Goal: Transaction & Acquisition: Purchase product/service

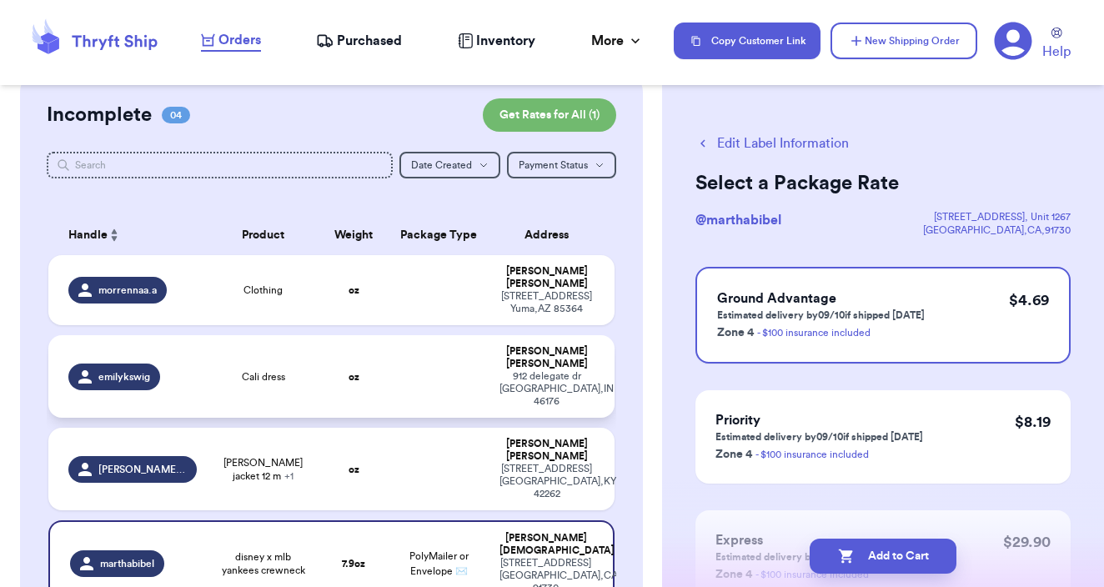
scroll to position [139, 0]
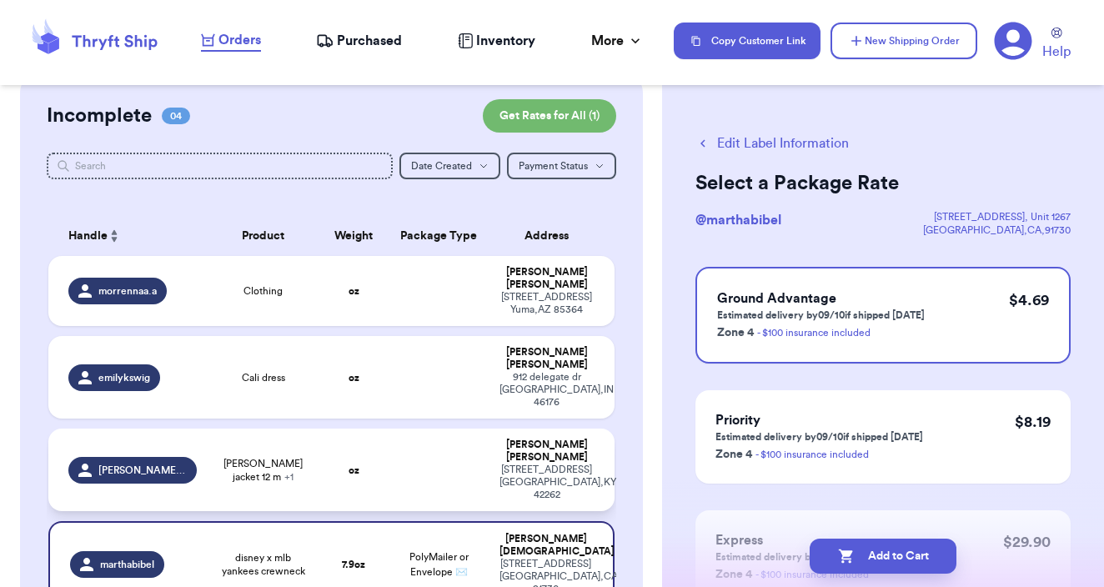
click at [486, 428] on td at bounding box center [439, 469] width 102 height 83
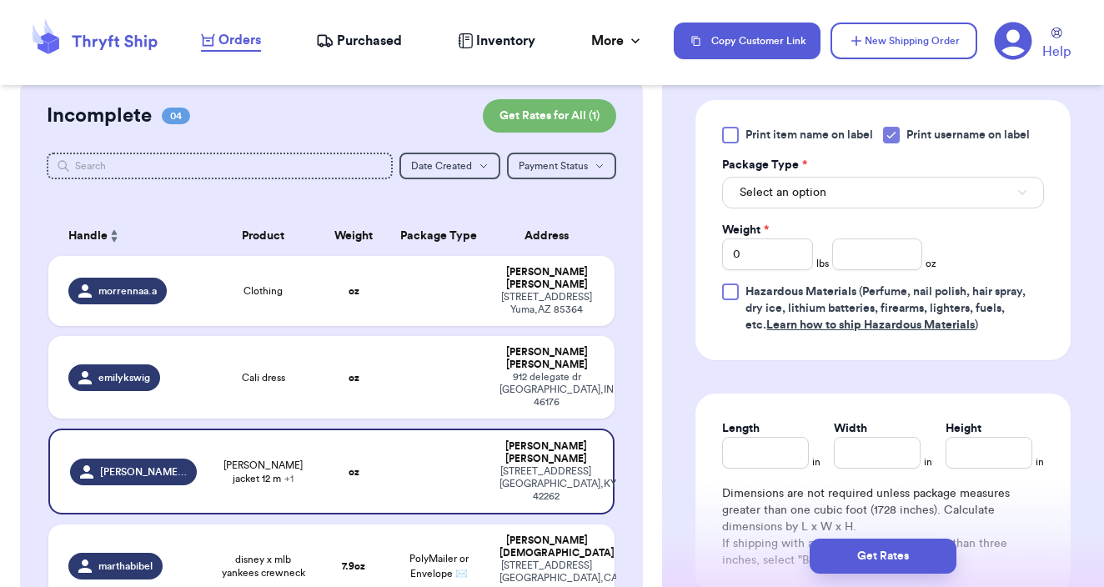
scroll to position [788, 0]
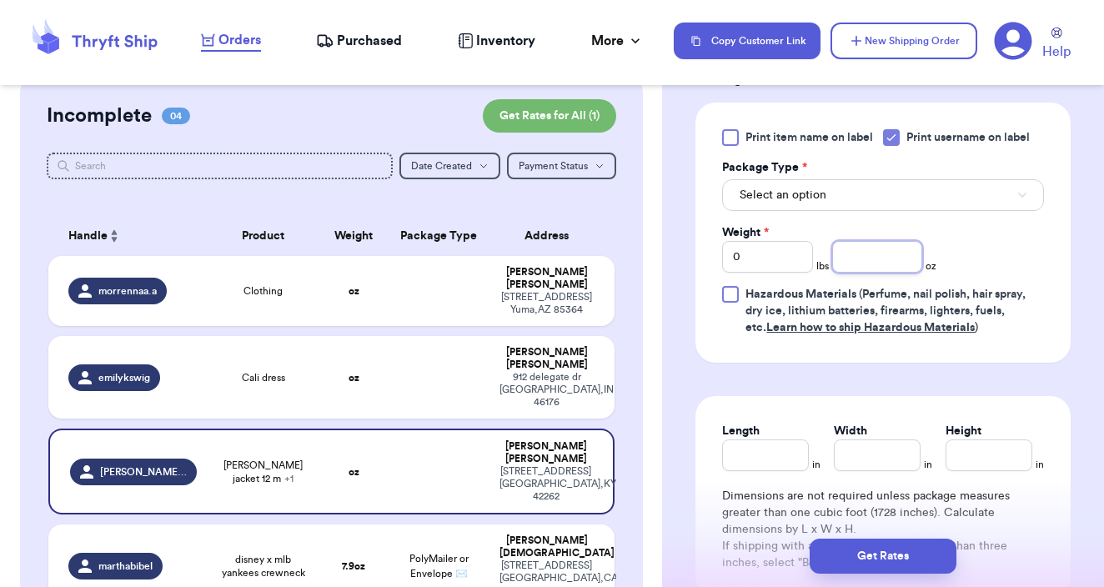
click at [881, 260] on input "number" at bounding box center [877, 257] width 91 height 32
type input "21"
type input "21.06"
click at [921, 216] on div "Print item name on label Print username on label Package Type * Select an optio…" at bounding box center [883, 232] width 322 height 207
click at [889, 203] on button "Select an option" at bounding box center [883, 195] width 322 height 32
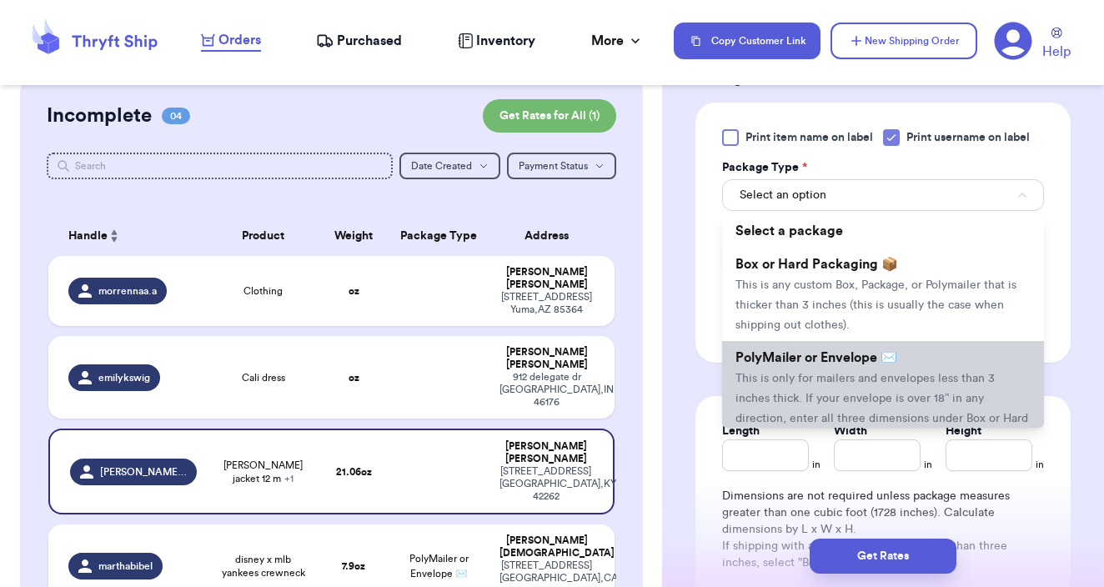
click at [848, 378] on span "This is only for mailers and envelopes less than 3 inches thick. If your envelo…" at bounding box center [881, 409] width 293 height 72
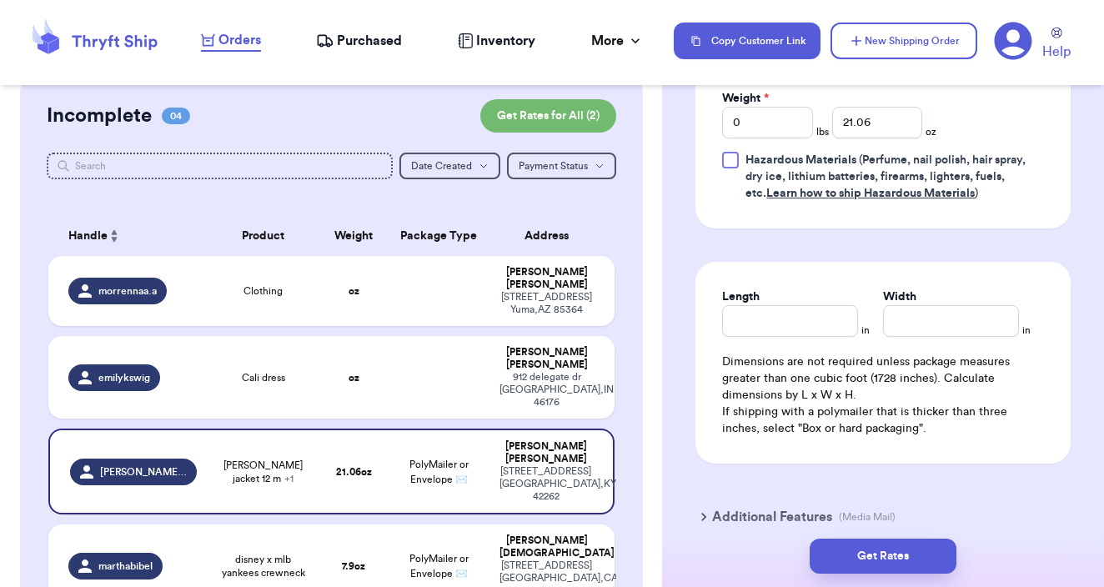
scroll to position [927, 0]
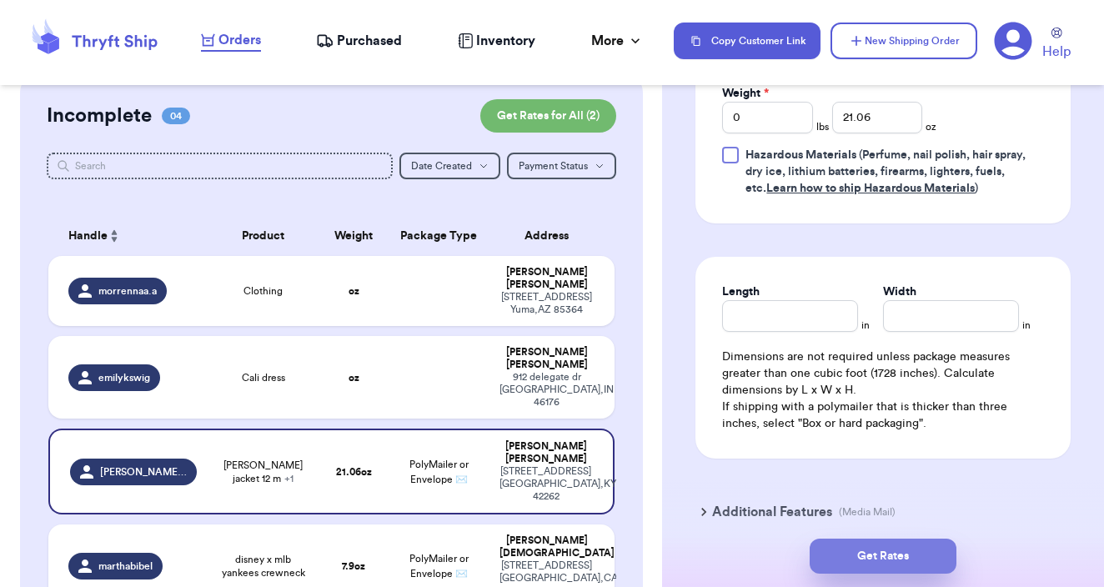
click at [879, 552] on button "Get Rates" at bounding box center [882, 556] width 147 height 35
type input "1"
type input "5.059999999999999"
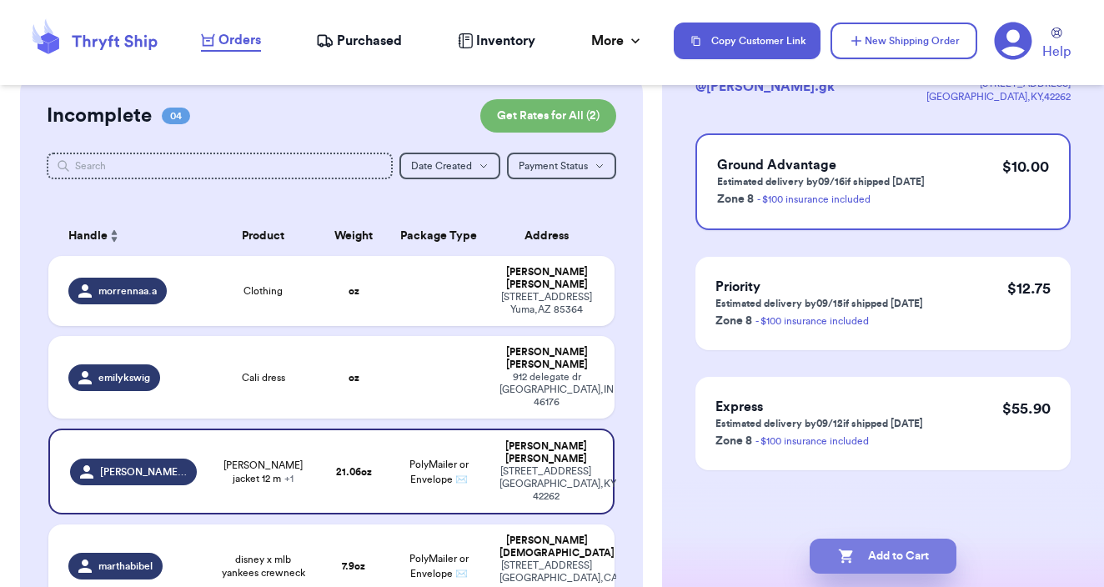
scroll to position [0, 0]
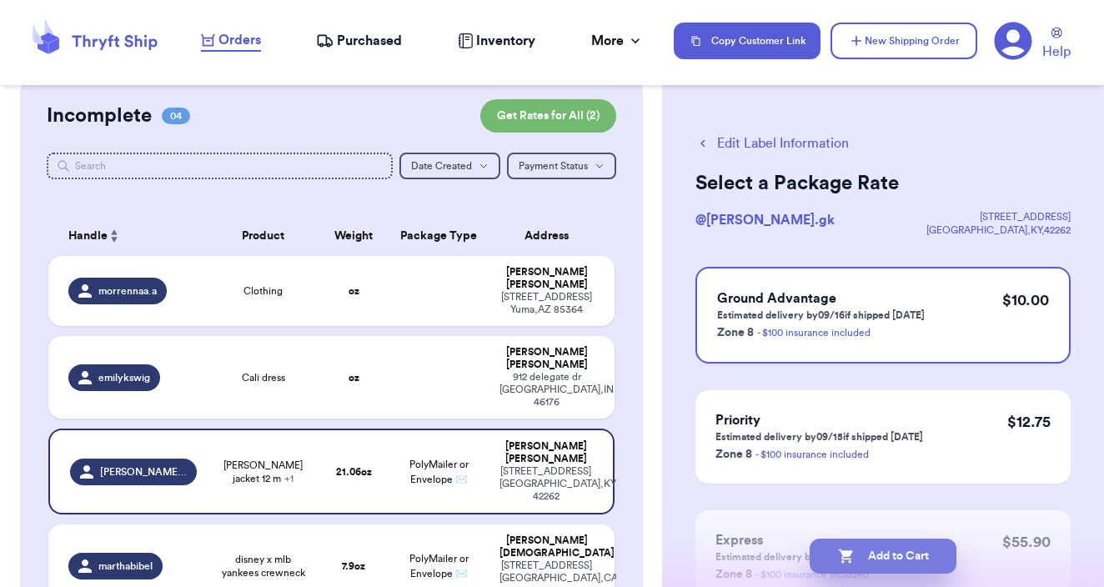
click at [885, 556] on button "Add to Cart" at bounding box center [882, 556] width 147 height 35
checkbox input "true"
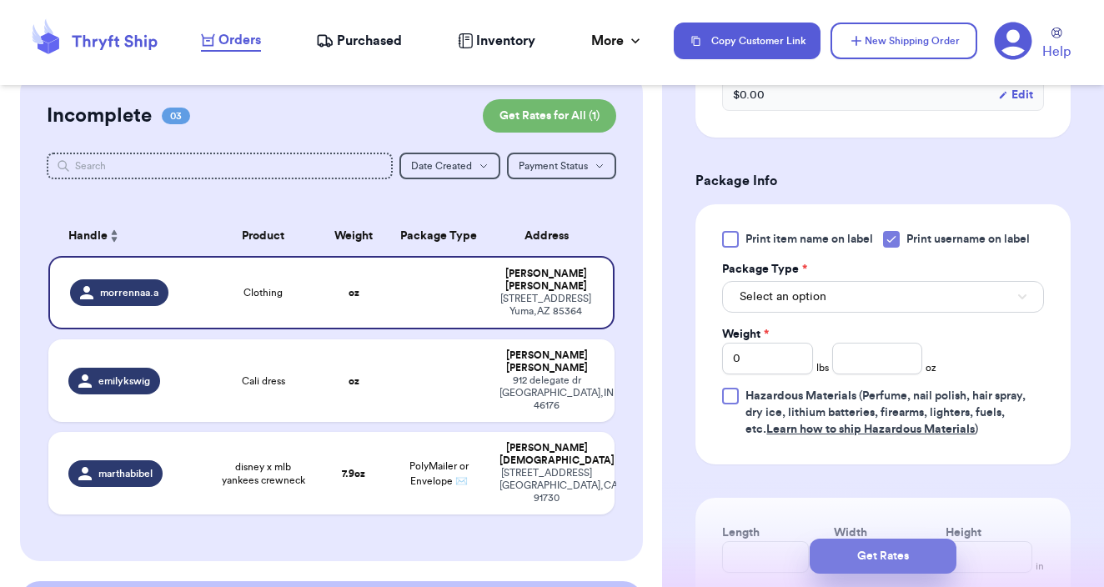
scroll to position [632, 0]
click at [842, 297] on button "Select an option" at bounding box center [883, 296] width 322 height 32
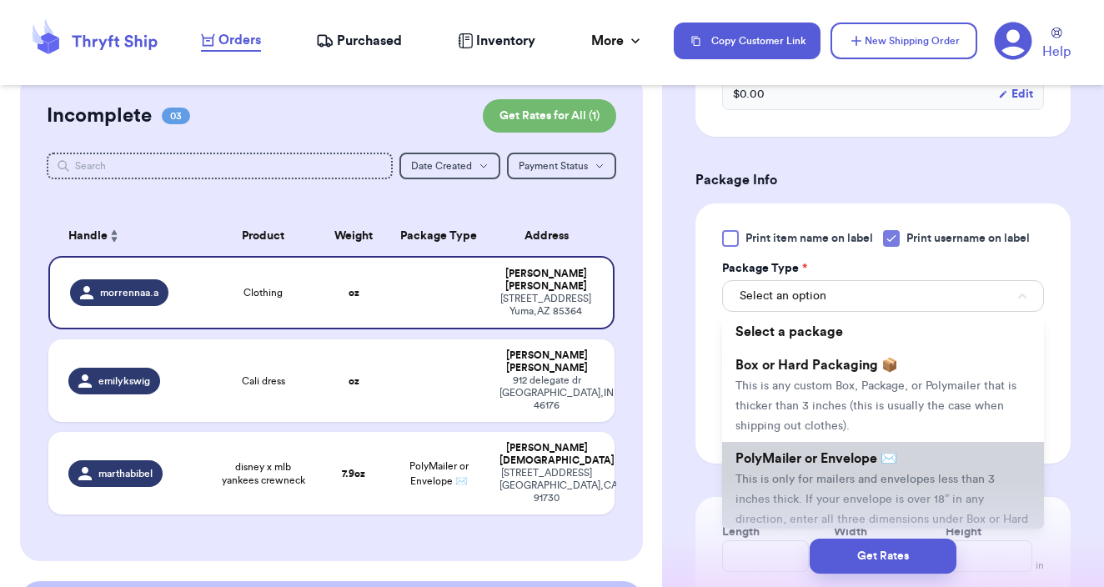
click at [819, 497] on li "PolyMailer or Envelope ✉️ This is only for mailers and envelopes less than 3 in…" at bounding box center [883, 498] width 322 height 113
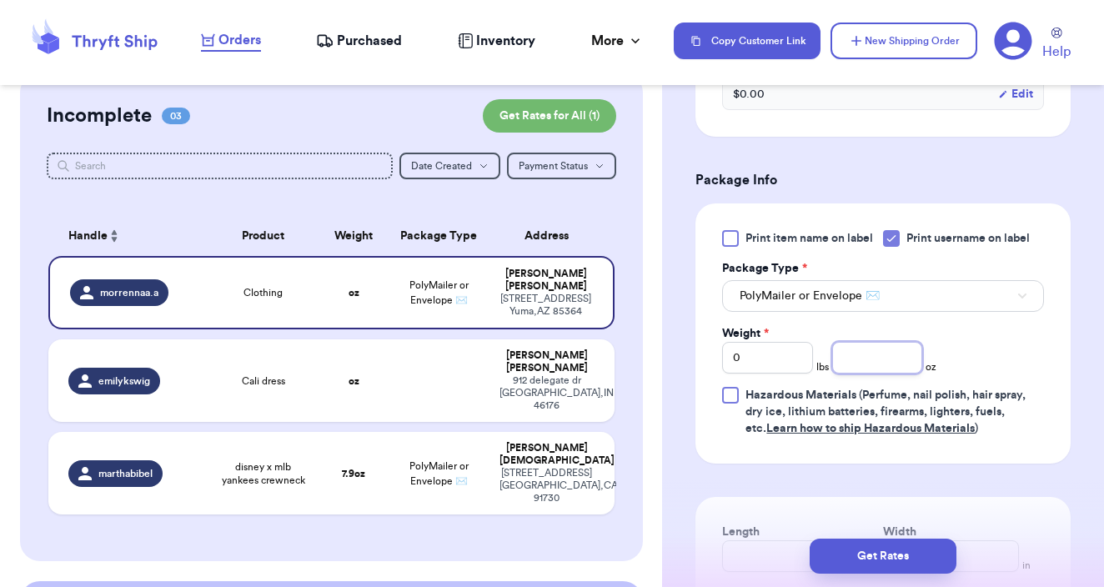
click at [893, 368] on input "number" at bounding box center [877, 358] width 91 height 32
type input "5"
type input "5.19"
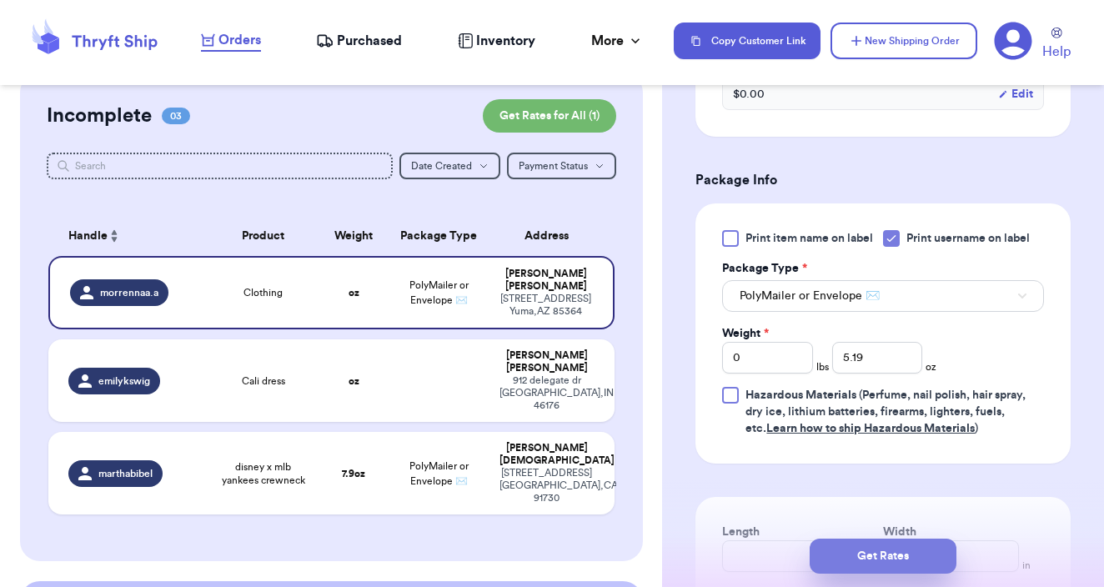
click at [907, 549] on button "Get Rates" at bounding box center [882, 556] width 147 height 35
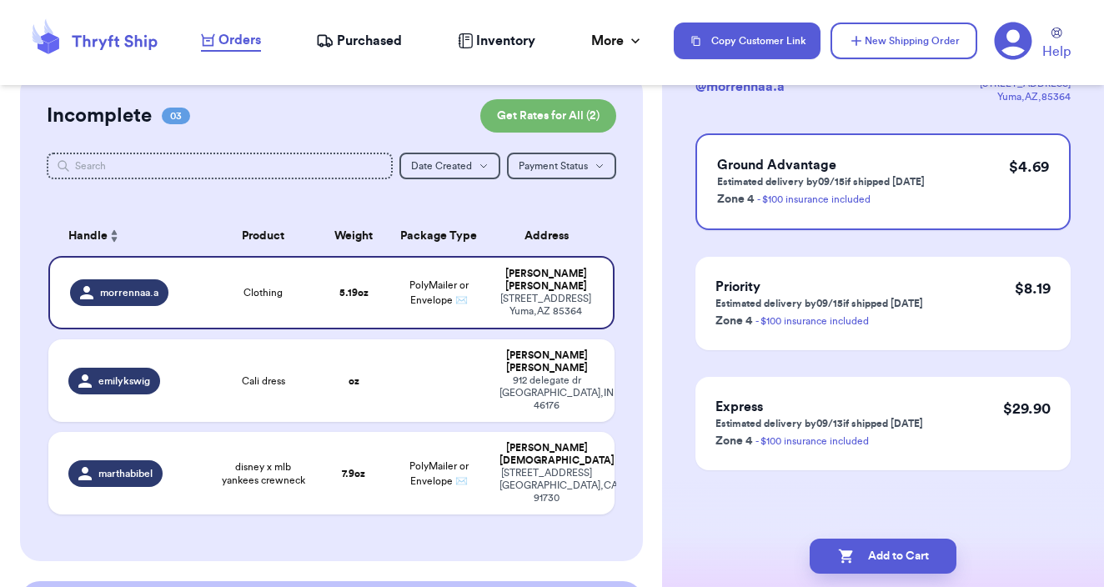
scroll to position [0, 0]
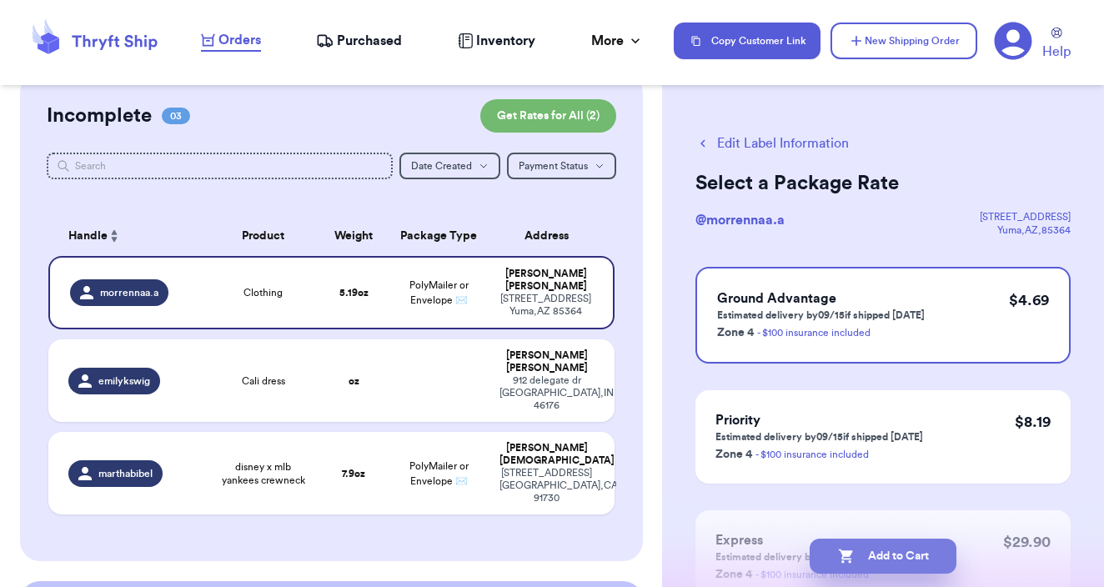
click at [907, 560] on button "Add to Cart" at bounding box center [882, 556] width 147 height 35
checkbox input "true"
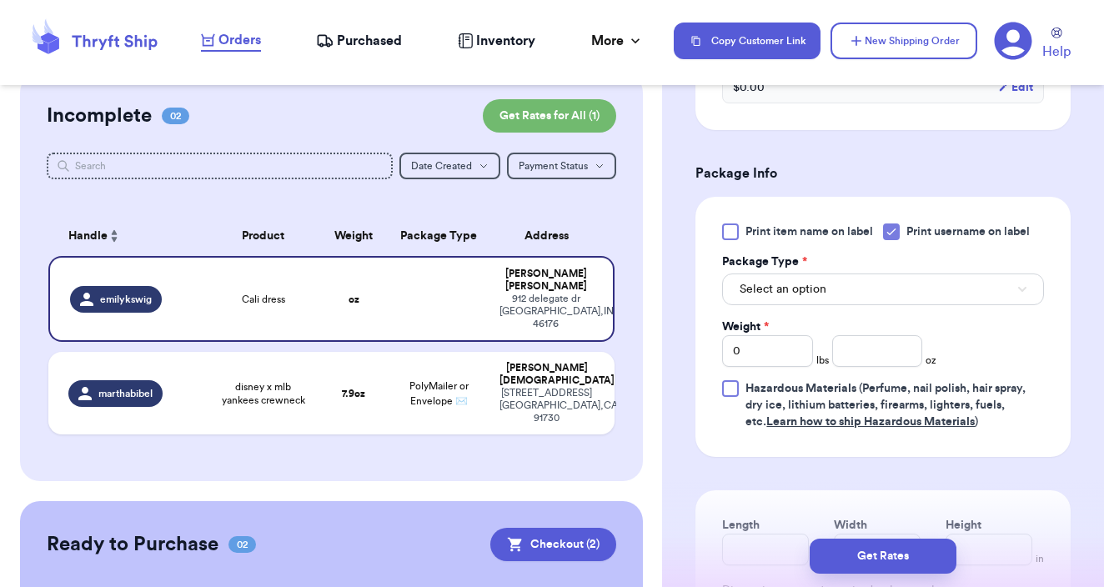
scroll to position [651, 0]
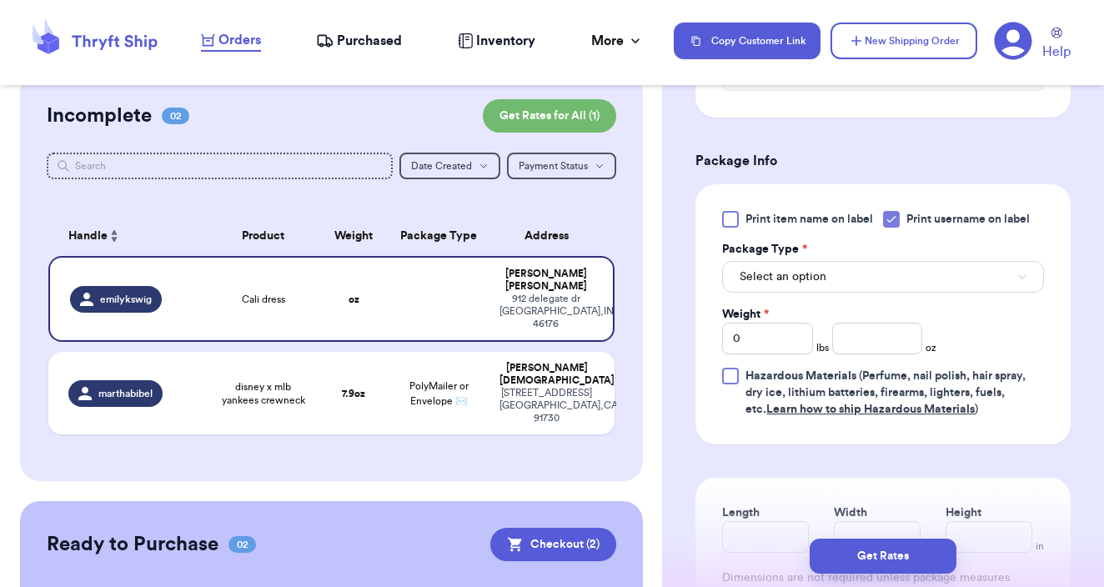
click at [844, 289] on button "Select an option" at bounding box center [883, 277] width 322 height 32
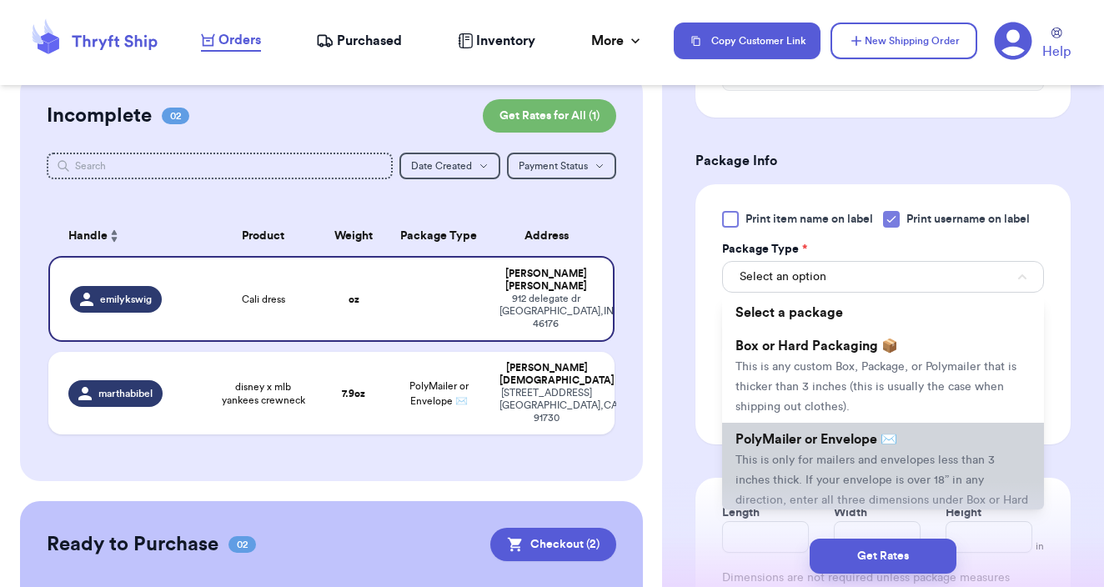
click at [842, 473] on li "PolyMailer or Envelope ✉️ This is only for mailers and envelopes less than 3 in…" at bounding box center [883, 479] width 322 height 113
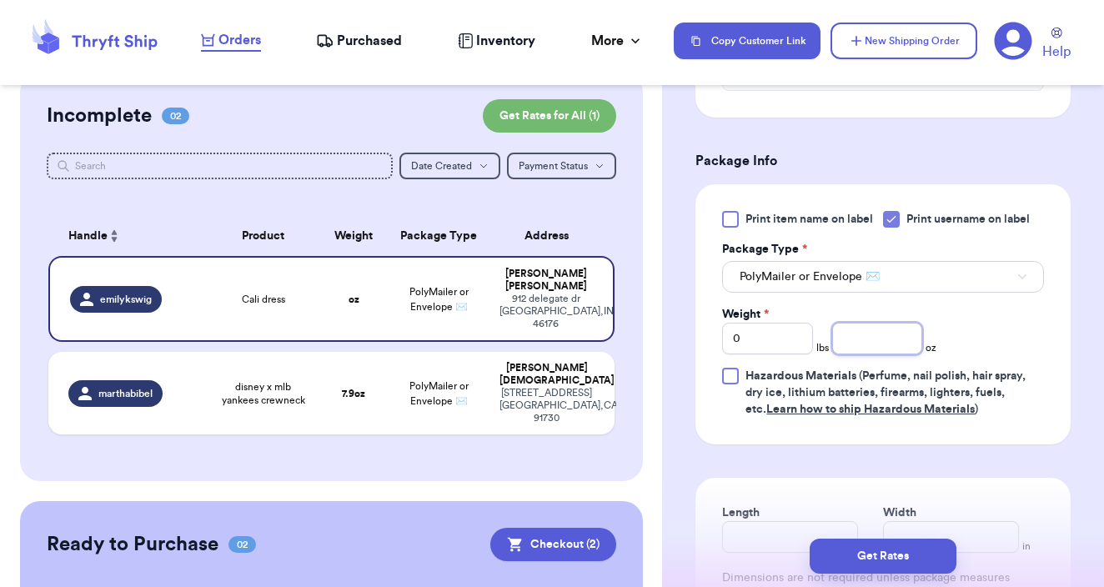
click at [889, 343] on input "number" at bounding box center [877, 339] width 91 height 32
type input "9"
type input "9.98"
click at [927, 568] on button "Get Rates" at bounding box center [882, 556] width 147 height 35
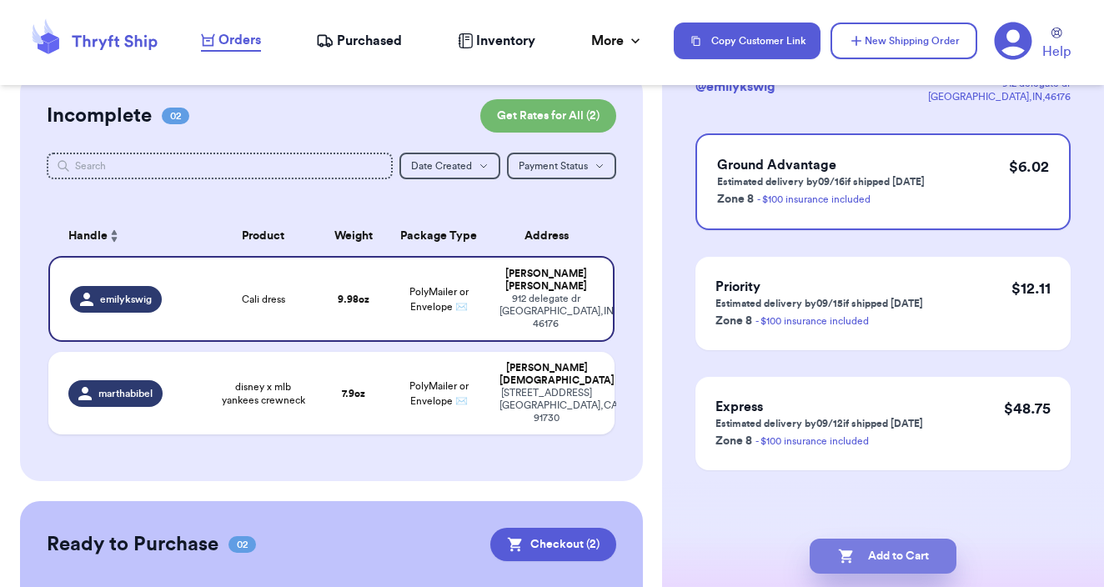
scroll to position [0, 0]
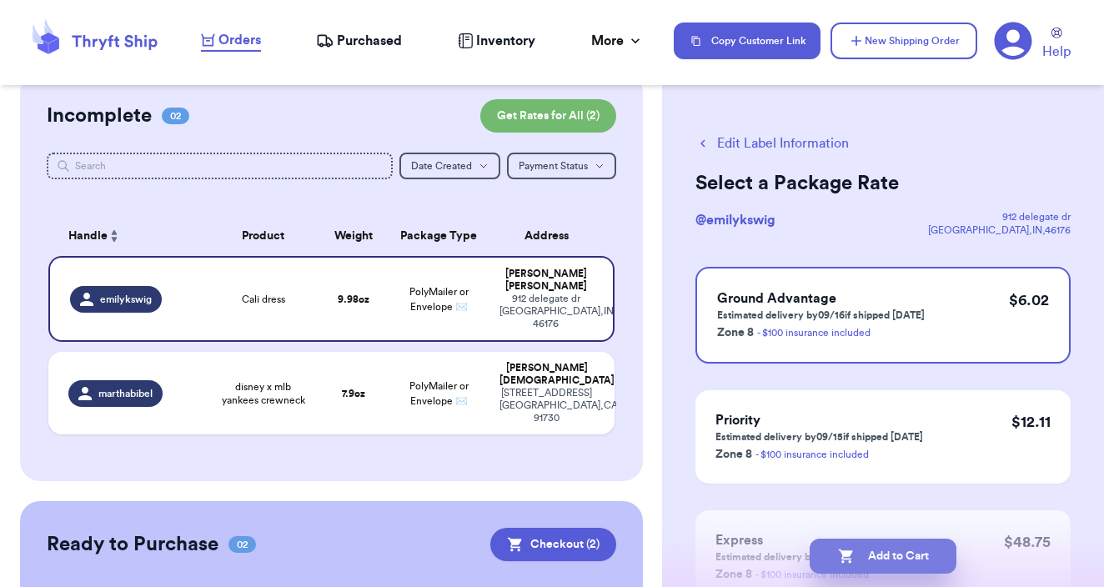
click at [890, 551] on button "Add to Cart" at bounding box center [882, 556] width 147 height 35
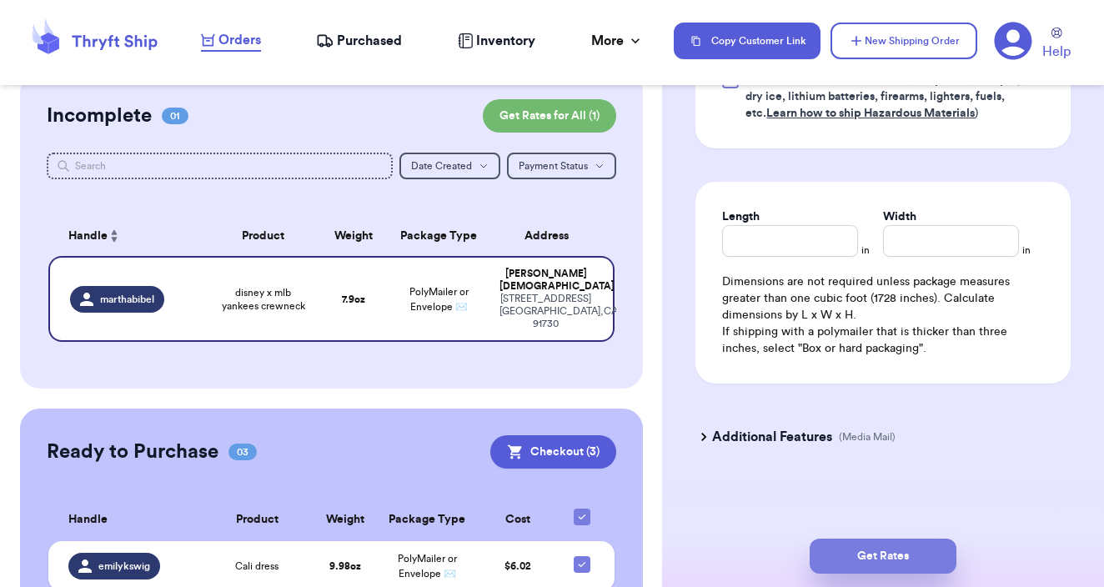
scroll to position [970, 0]
click at [876, 559] on button "Get Rates" at bounding box center [882, 556] width 147 height 35
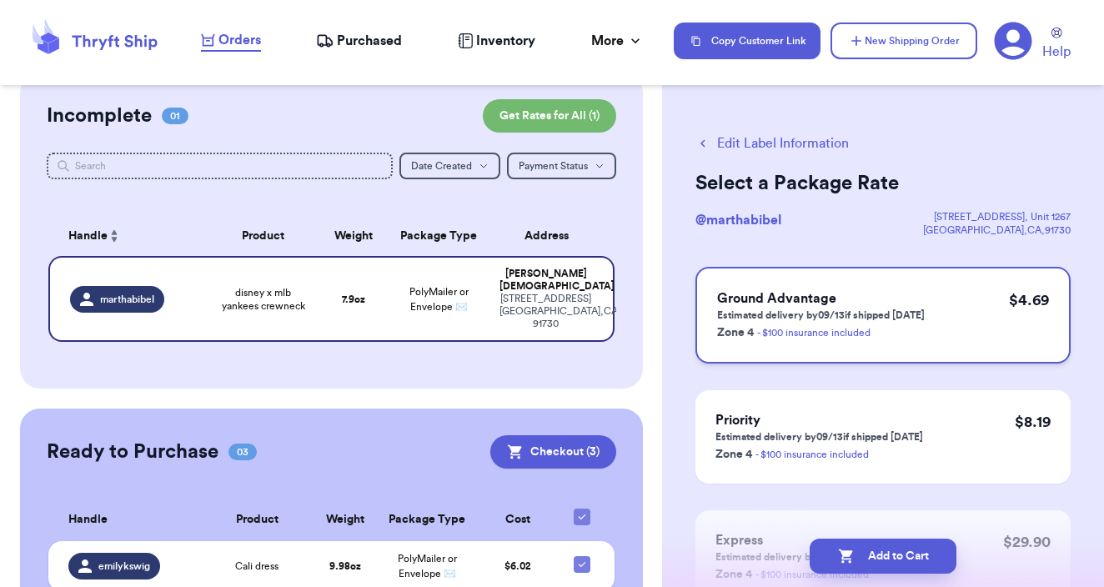
click at [1013, 333] on div "$ 4.69" at bounding box center [1029, 314] width 40 height 53
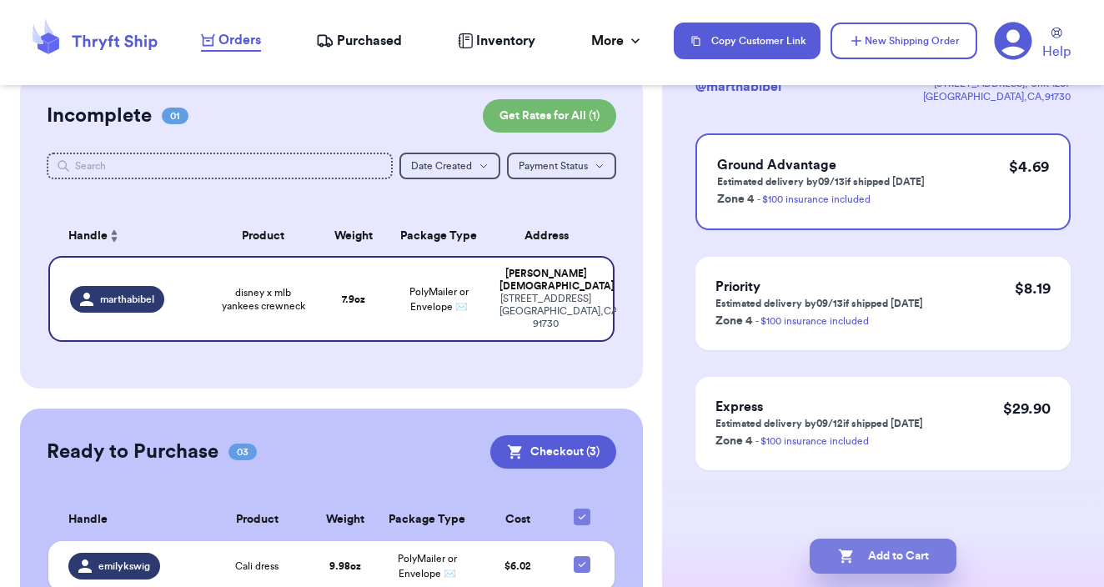
scroll to position [133, 0]
click at [914, 544] on button "Add to Cart" at bounding box center [882, 556] width 147 height 35
checkbox input "true"
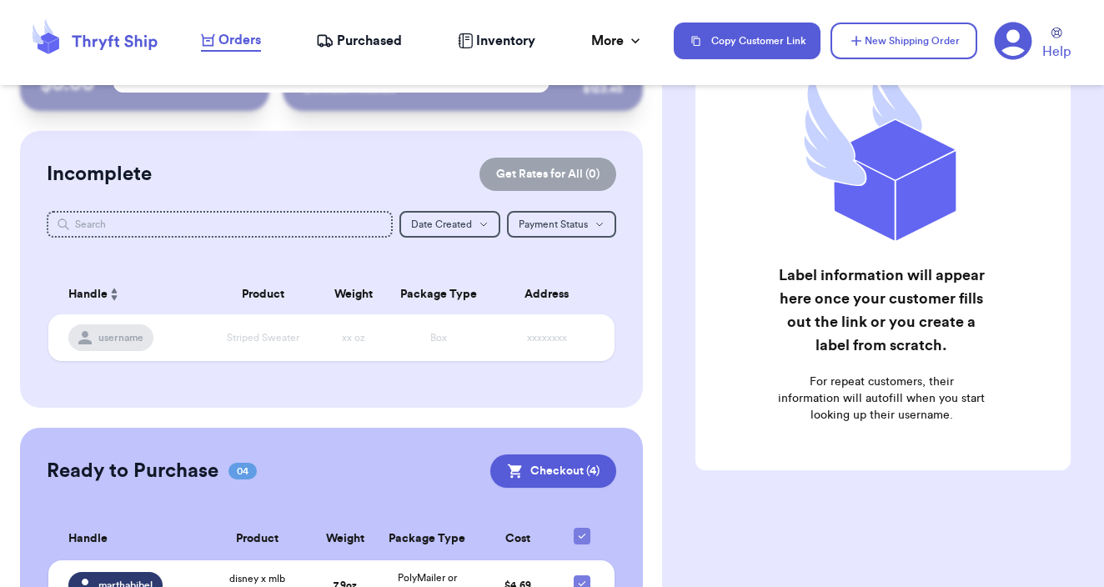
scroll to position [83, 0]
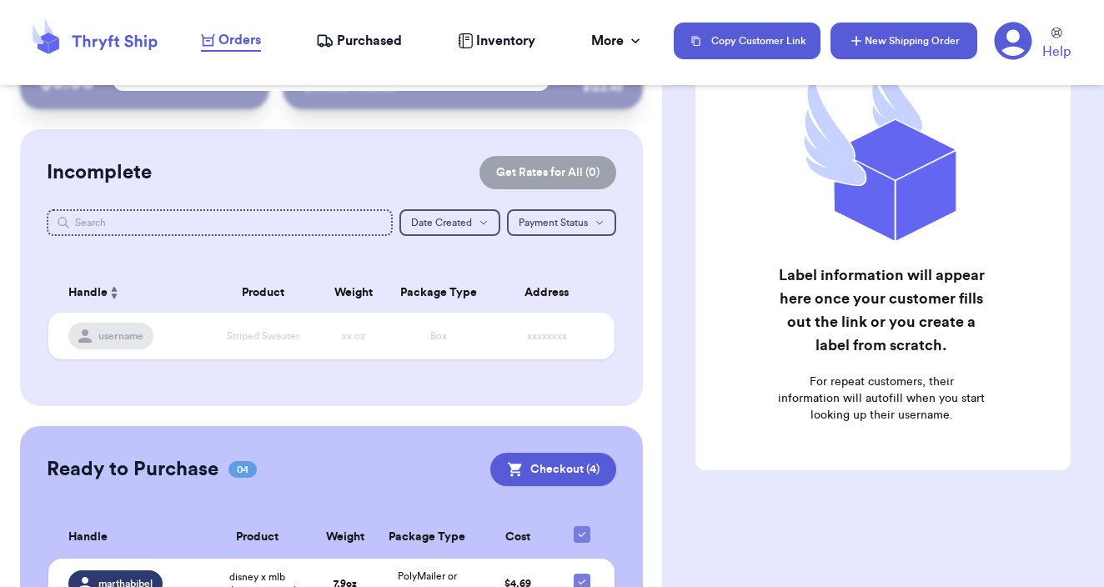
click at [929, 44] on button "New Shipping Order" at bounding box center [903, 41] width 147 height 37
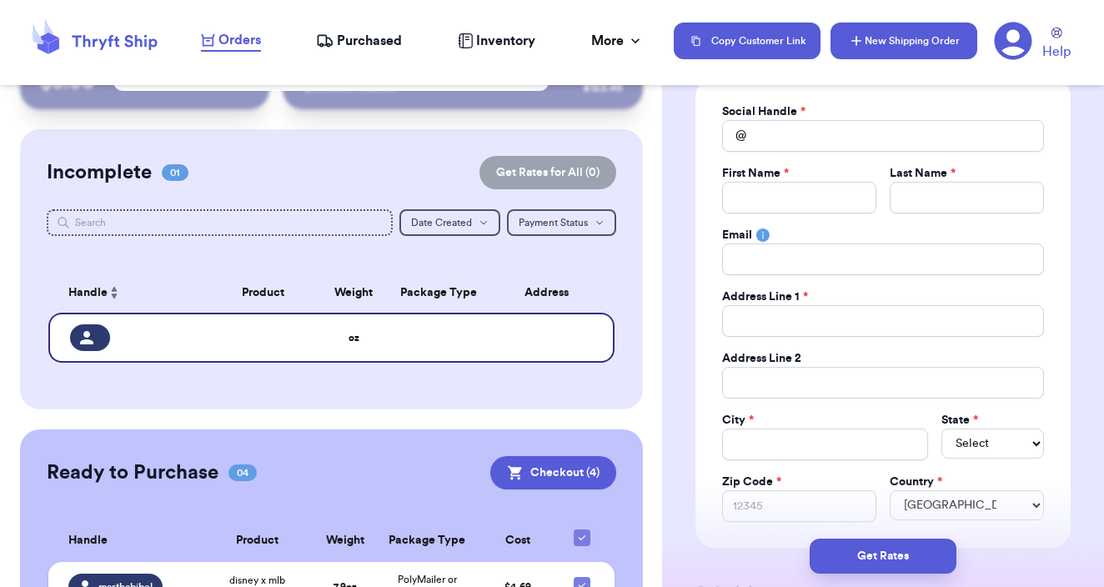
scroll to position [0, 0]
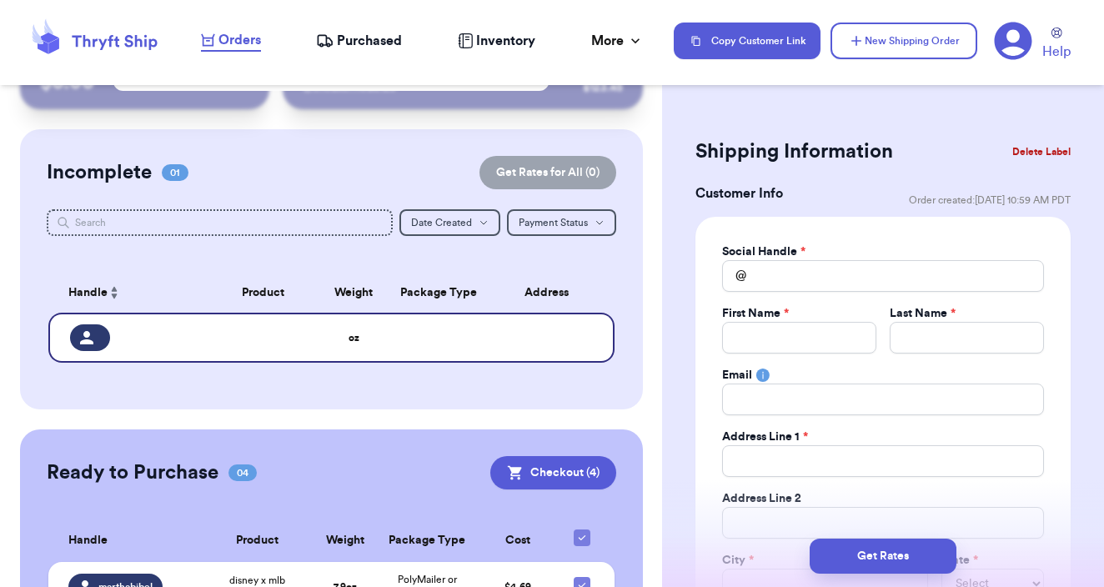
click at [911, 254] on div "Social Handle *" at bounding box center [883, 251] width 322 height 17
click at [912, 278] on input "Total Amount Paid" at bounding box center [883, 276] width 322 height 32
type input "p"
type input "pt"
type input "p"
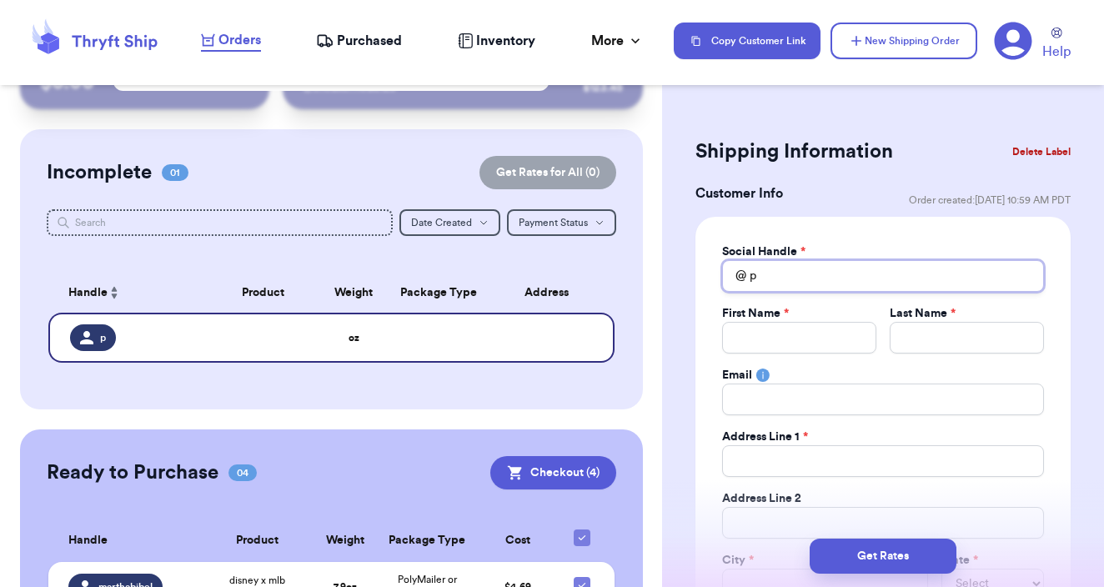
type input "pf"
type input "pft"
type input "pf"
type input "p"
type input "f"
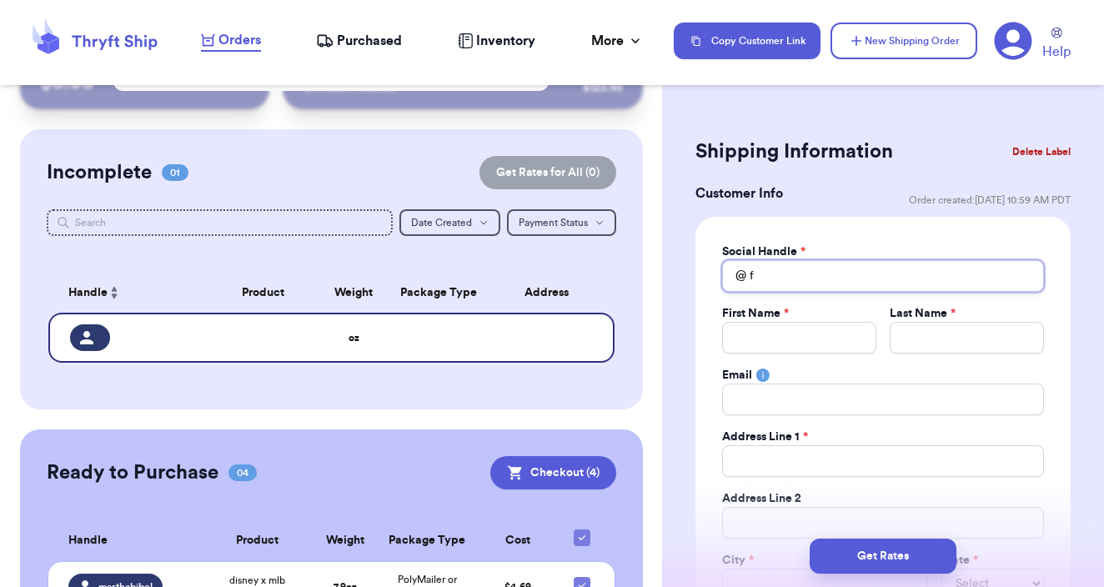
type input "ft"
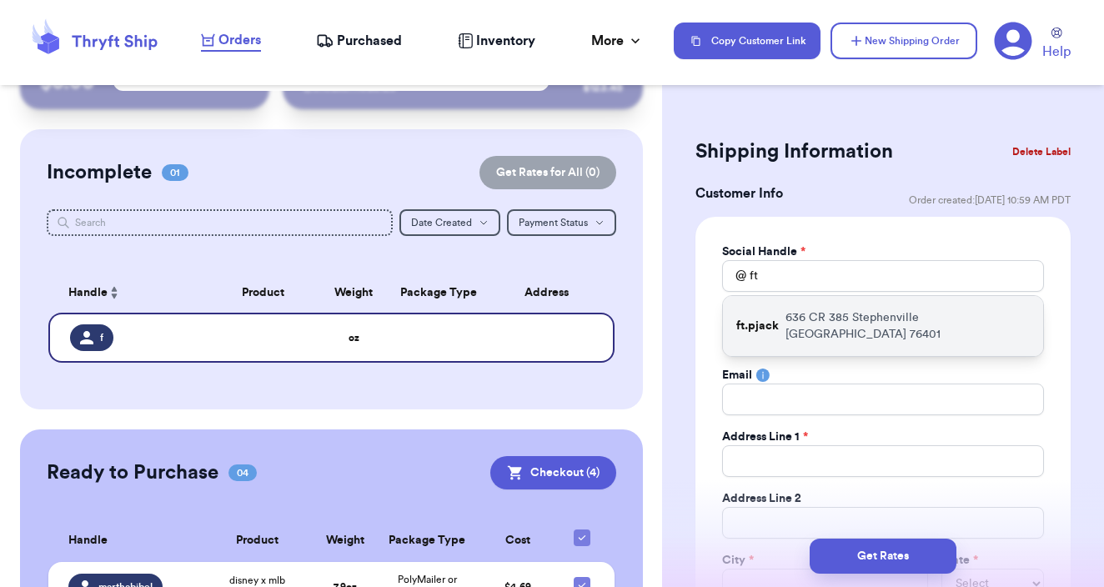
click at [882, 328] on div "ft.pjack [STREET_ADDRESS]" at bounding box center [883, 326] width 320 height 60
type input "ft.pjack"
type input "[PERSON_NAME]"
type input "[PERSON_NAME][EMAIL_ADDRESS][PERSON_NAME][DOMAIN_NAME]"
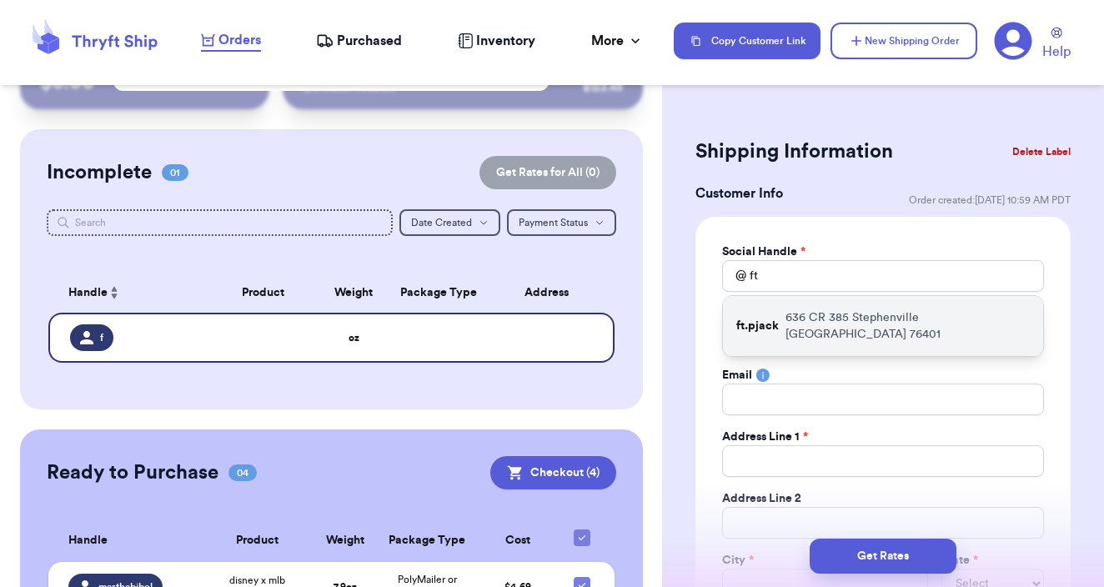
type input "636 CR 385"
type input "Stephenville"
select select "[GEOGRAPHIC_DATA]"
type input "76401"
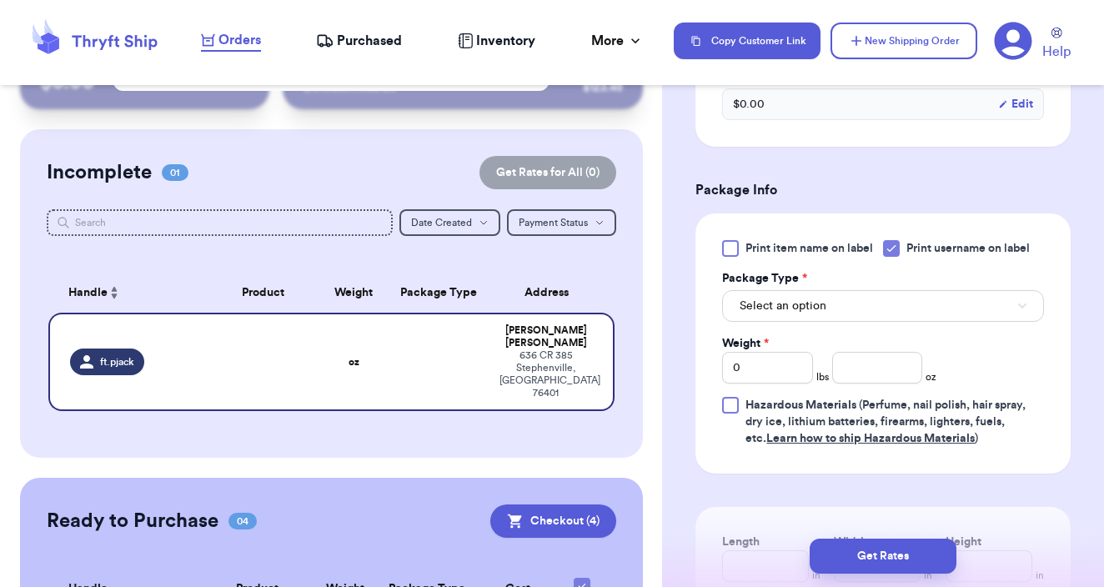
scroll to position [909, 0]
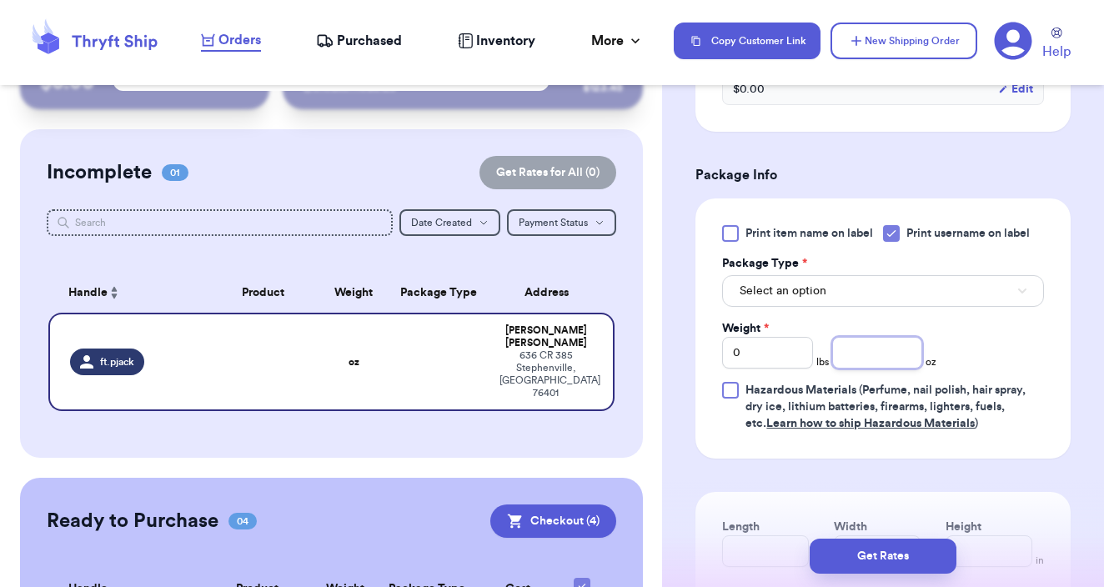
click at [875, 357] on input "number" at bounding box center [877, 353] width 91 height 32
type input "17"
type input "17.99"
click at [895, 550] on button "Get Rates" at bounding box center [882, 556] width 147 height 35
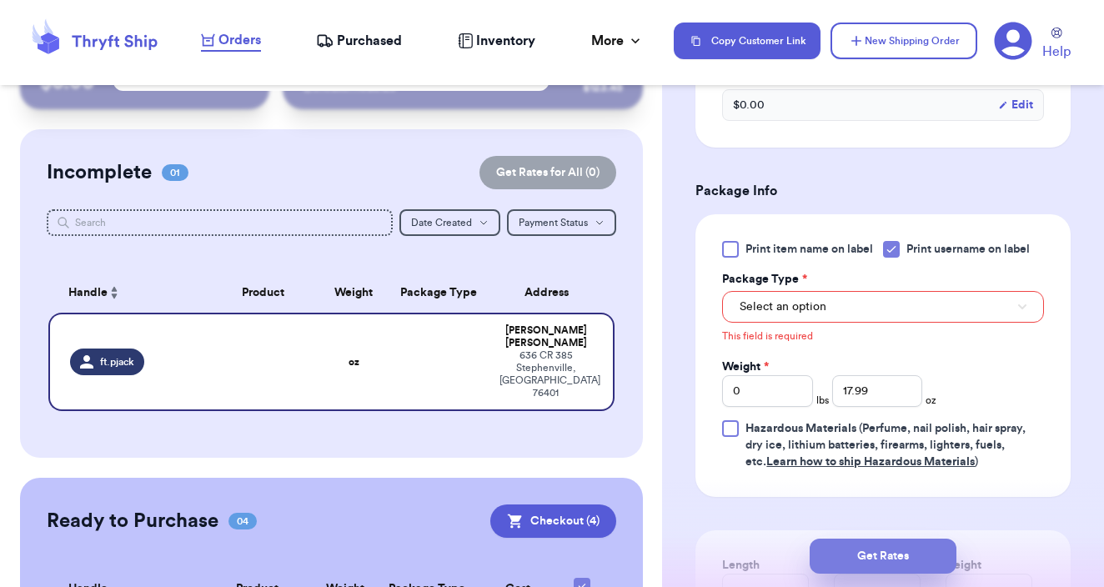
scroll to position [639, 0]
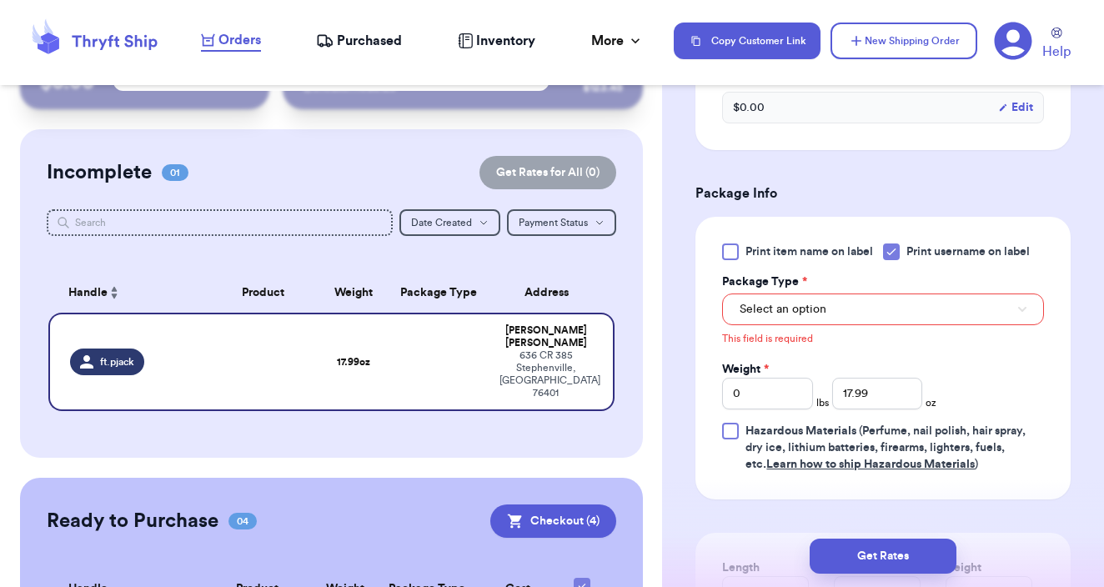
click at [858, 293] on button "Select an option" at bounding box center [883, 309] width 322 height 32
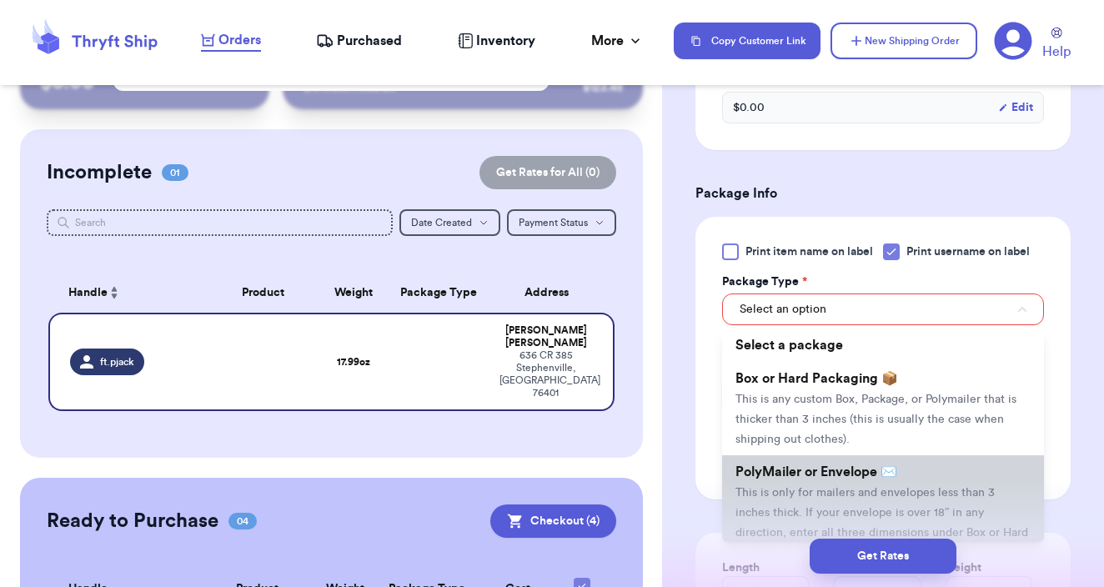
click at [879, 489] on li "PolyMailer or Envelope ✉️ This is only for mailers and envelopes less than 3 in…" at bounding box center [883, 511] width 322 height 113
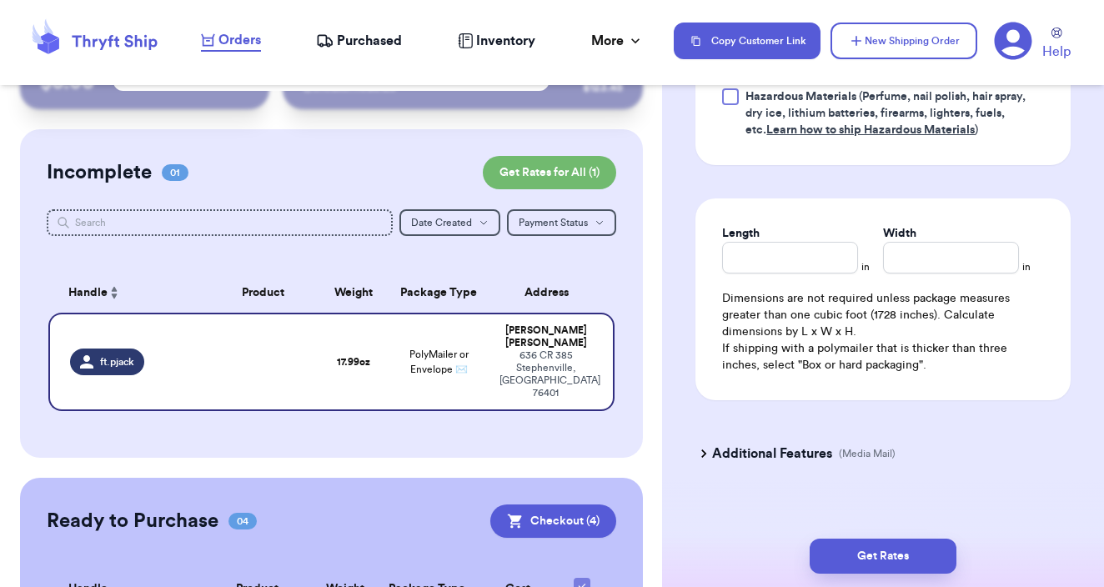
scroll to position [0, 0]
click at [906, 559] on button "Get Rates" at bounding box center [882, 556] width 147 height 35
type input "1"
type input "1.9899999999999984"
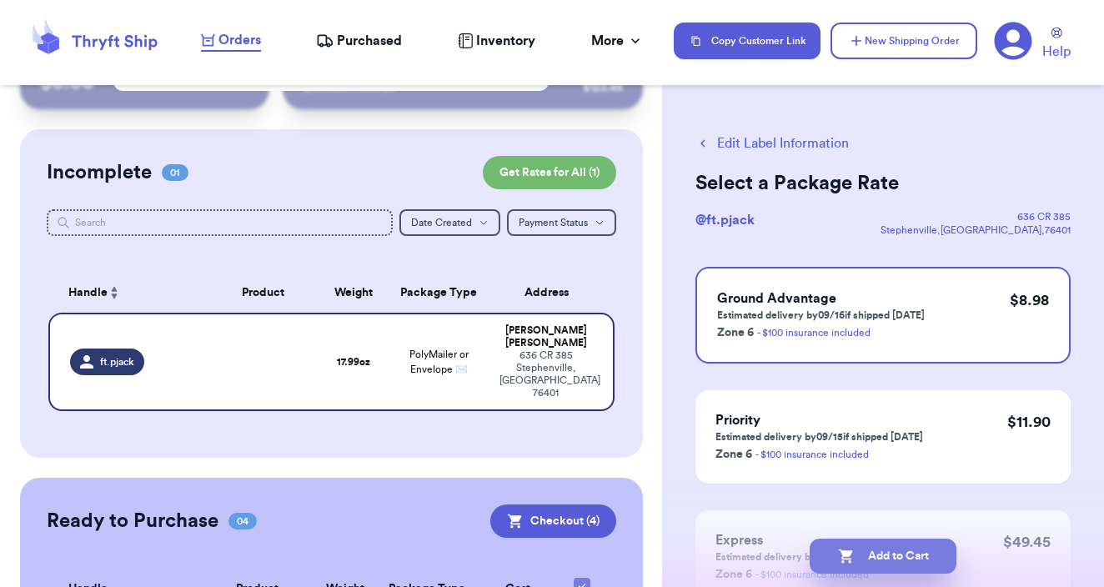
click at [892, 549] on button "Add to Cart" at bounding box center [882, 556] width 147 height 35
checkbox input "true"
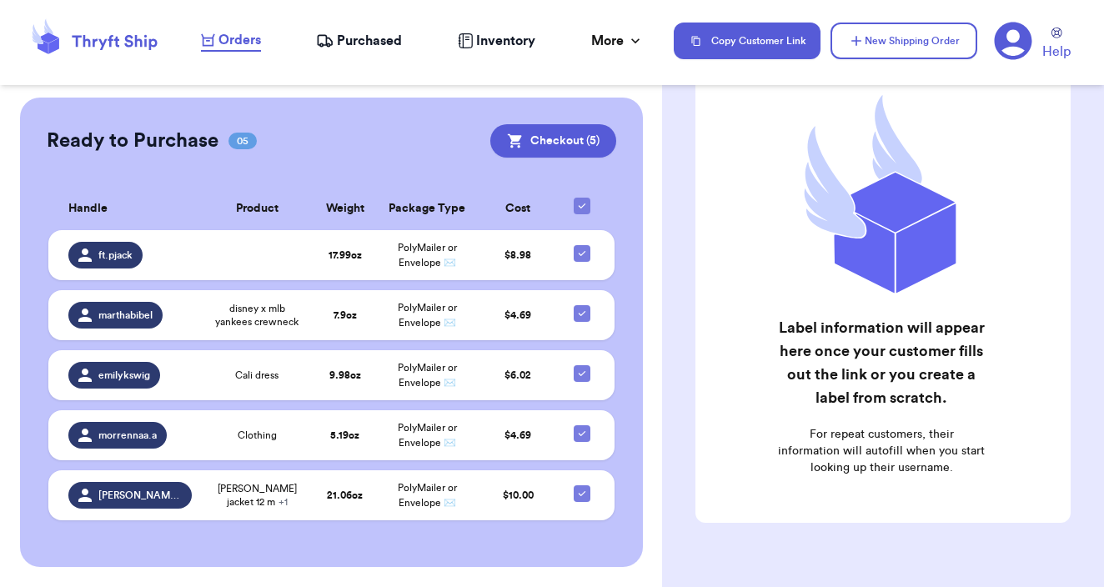
scroll to position [410, 0]
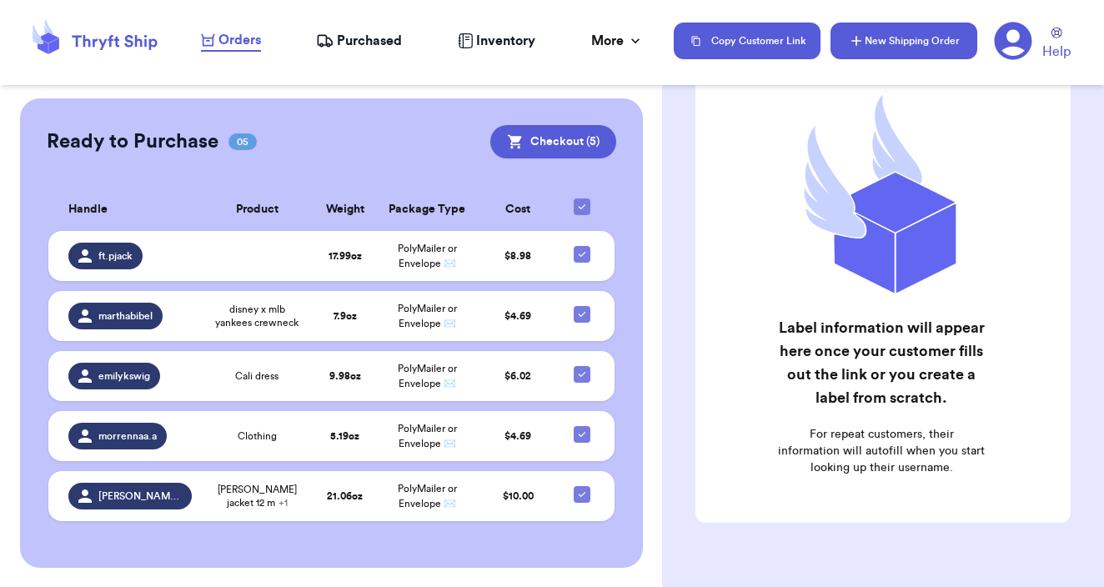
click at [939, 47] on button "New Shipping Order" at bounding box center [903, 41] width 147 height 37
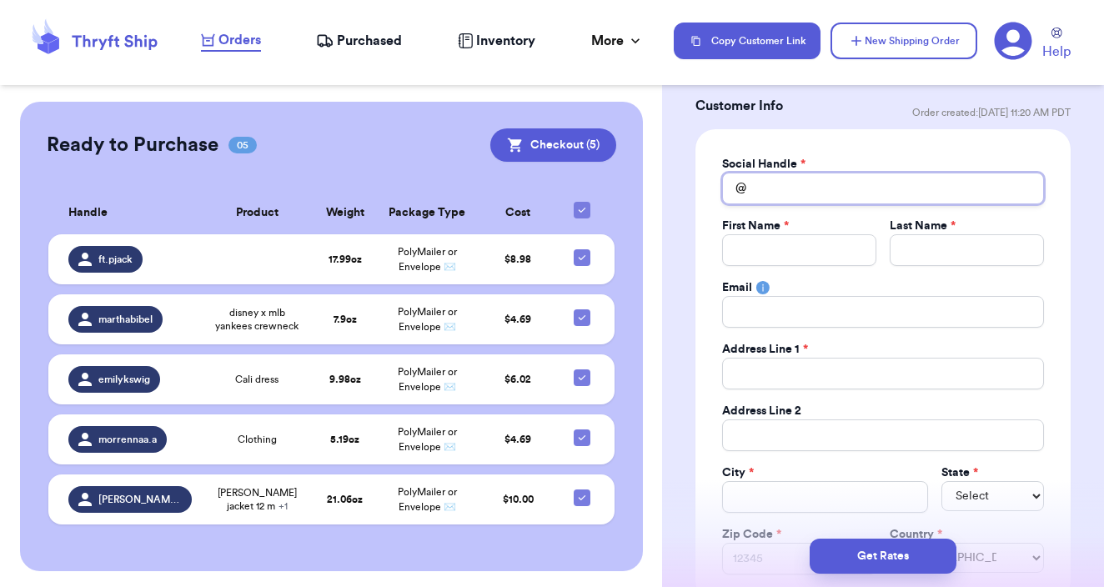
click at [849, 198] on input "Total Amount Paid" at bounding box center [883, 189] width 322 height 32
type input "a"
type input "al"
type input "ala"
type input "[PERSON_NAME]"
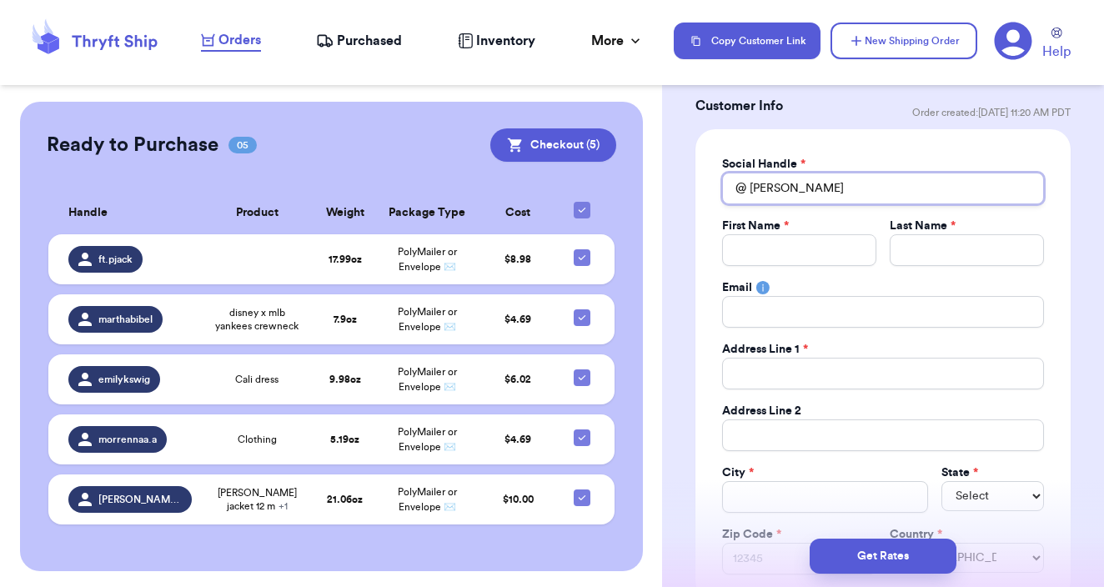
type input "[PERSON_NAME]"
click at [799, 201] on input "[PERSON_NAME]" at bounding box center [883, 189] width 322 height 32
click at [715, 119] on div "Customer Info Order created: [DATE] 11:20 AM PDT" at bounding box center [882, 112] width 375 height 33
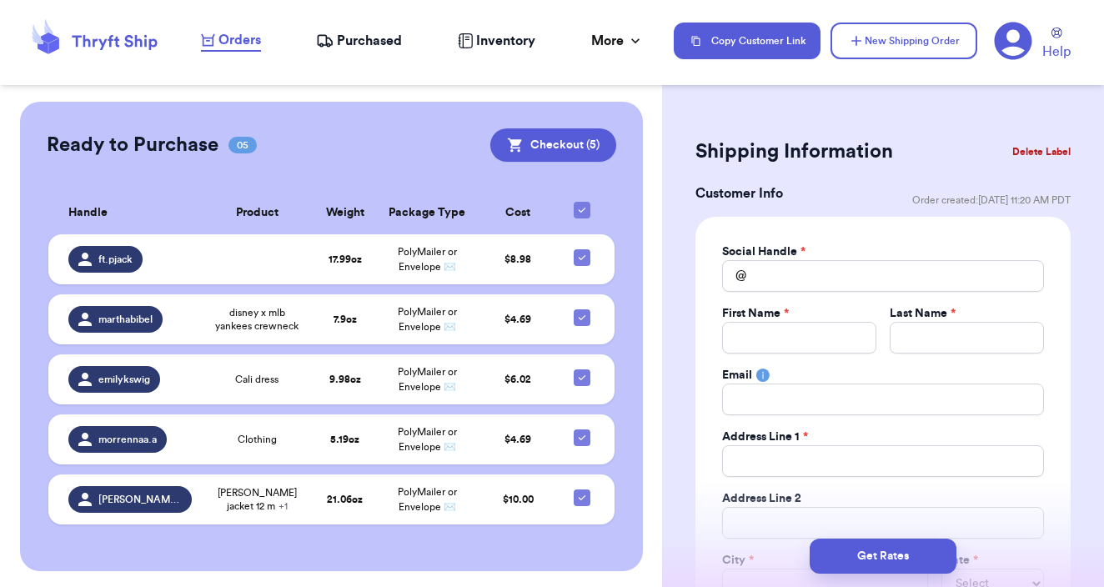
scroll to position [0, 0]
